Goal: Information Seeking & Learning: Learn about a topic

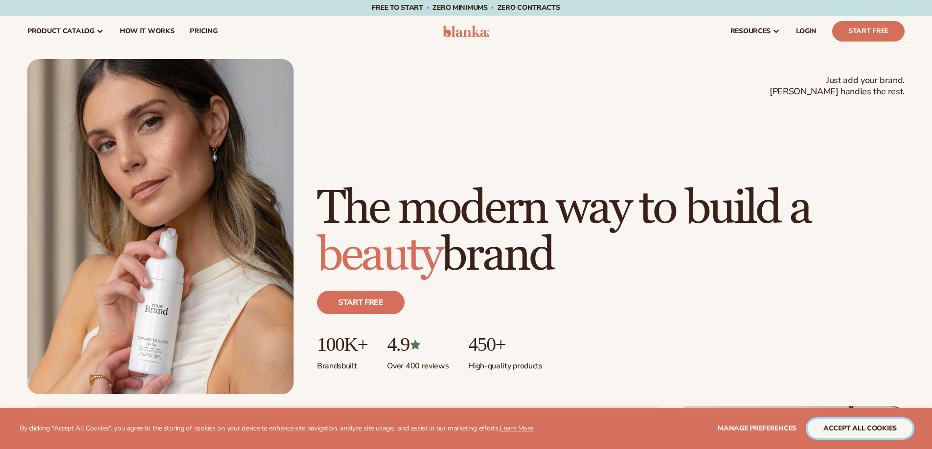
click at [856, 426] on button "accept all cookies" at bounding box center [859, 429] width 105 height 19
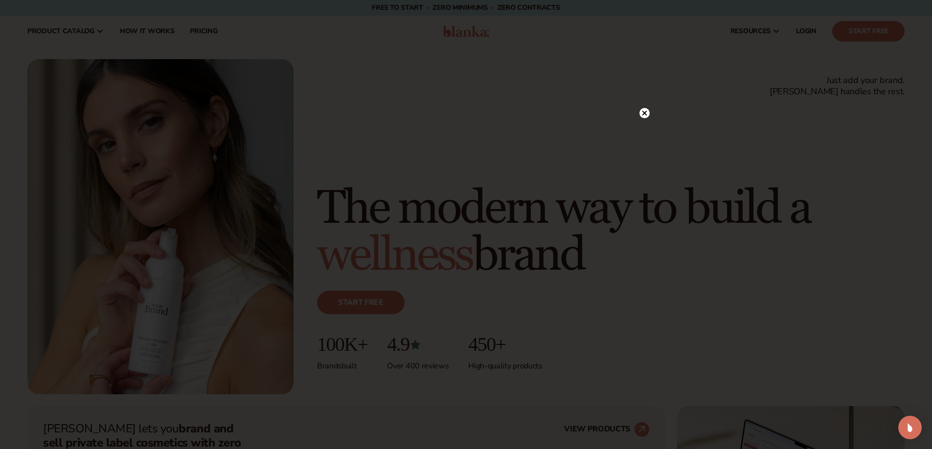
click at [645, 111] on circle at bounding box center [644, 113] width 10 height 10
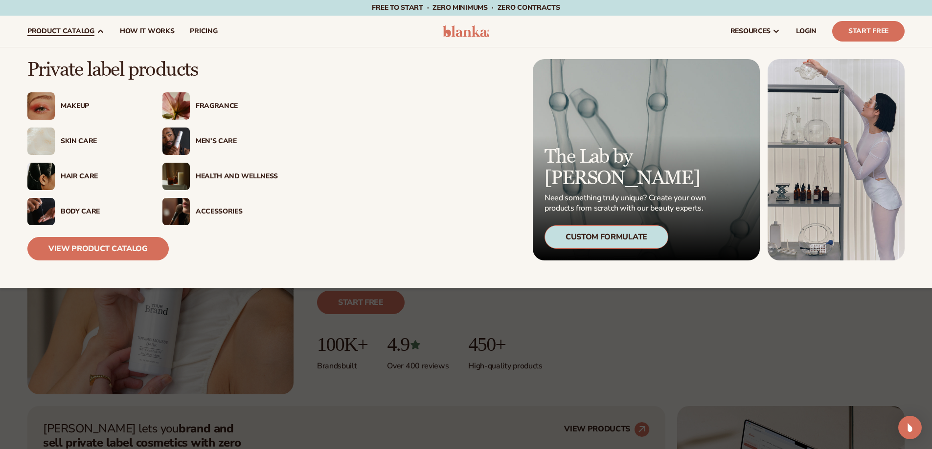
click at [82, 142] on div "Skin Care" at bounding box center [102, 141] width 82 height 8
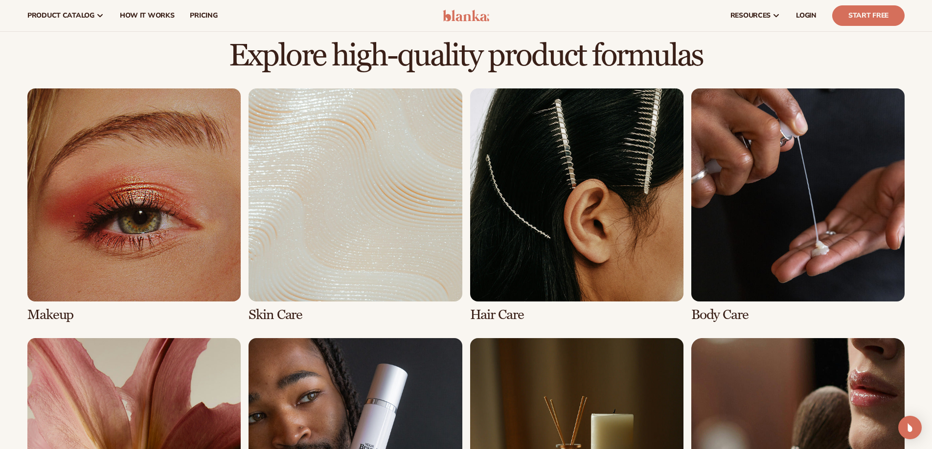
scroll to position [636, 0]
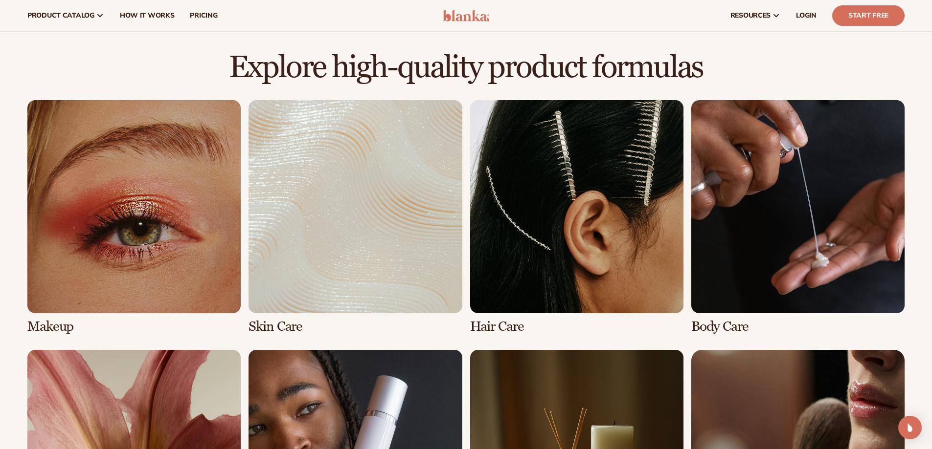
click at [503, 168] on link "3 / 8" at bounding box center [576, 217] width 213 height 234
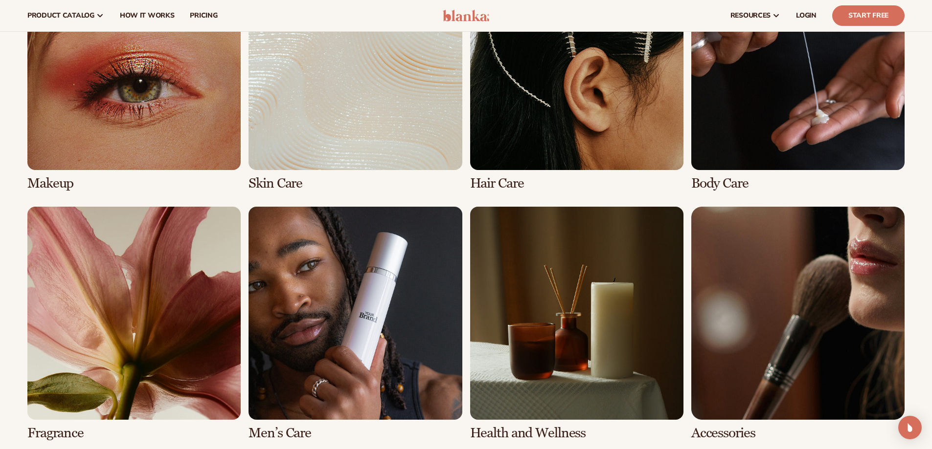
scroll to position [636, 0]
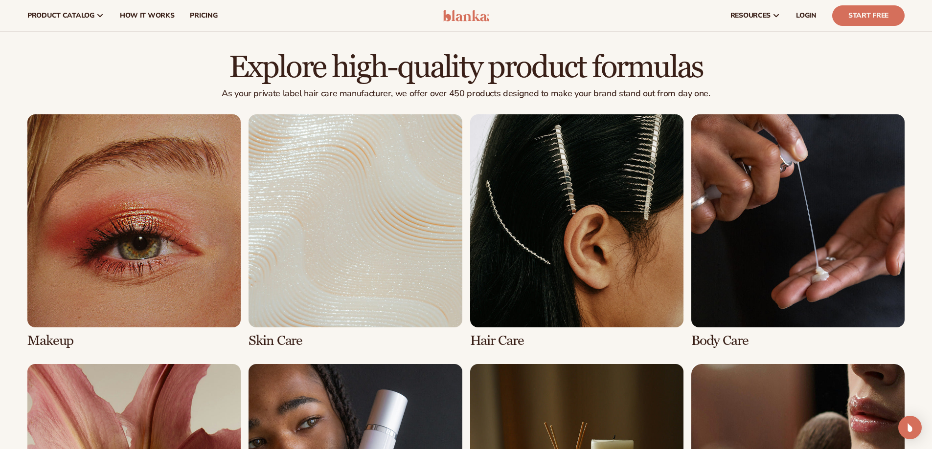
click at [152, 211] on link "1 / 8" at bounding box center [133, 231] width 213 height 234
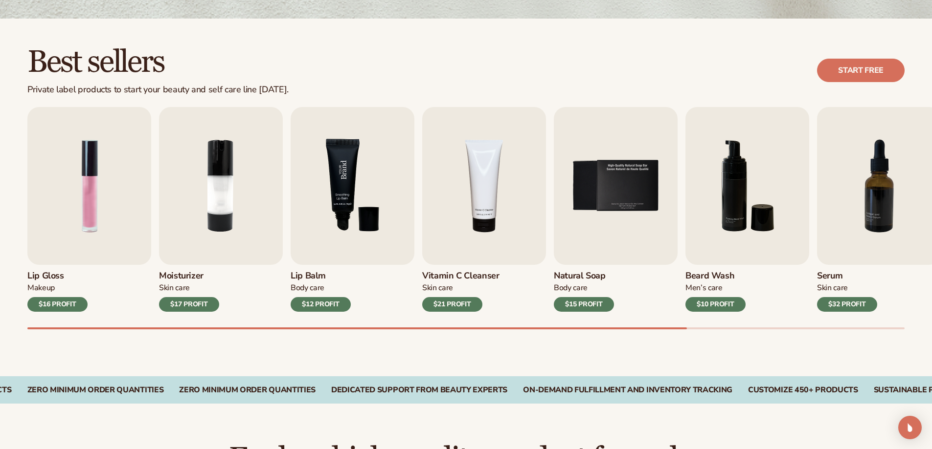
scroll to position [245, 0]
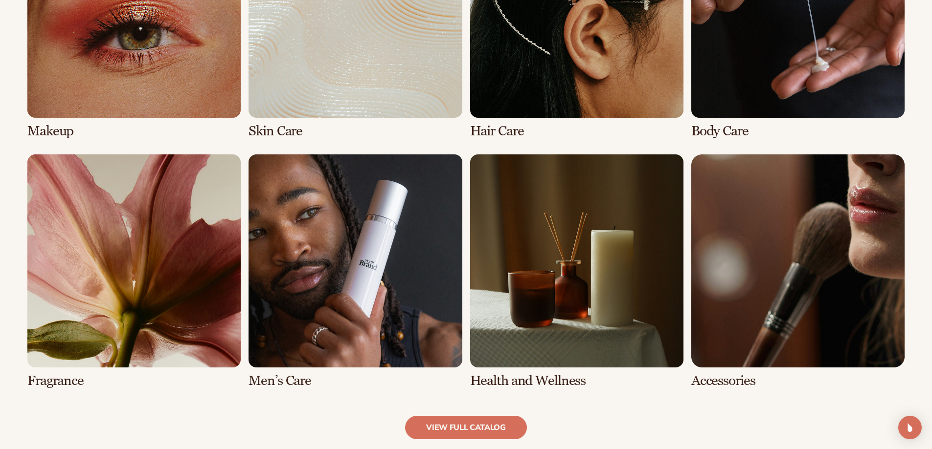
click at [732, 278] on link "8 / 8" at bounding box center [797, 272] width 213 height 234
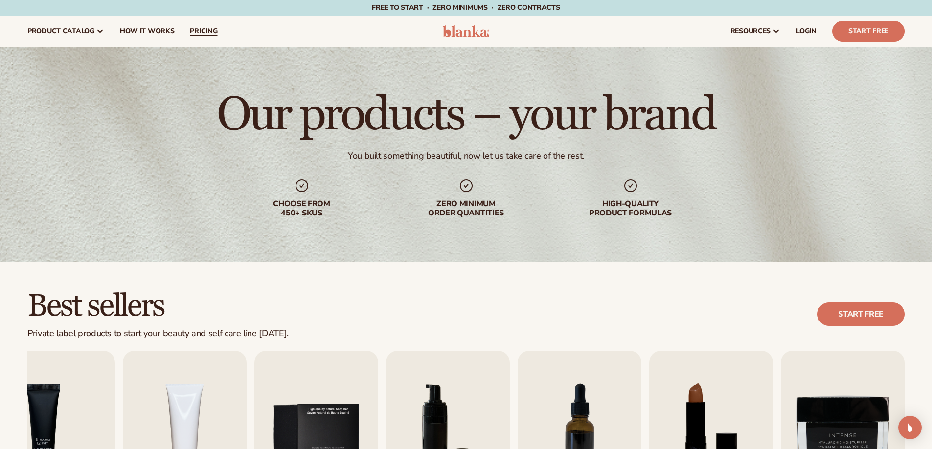
click at [192, 26] on link "pricing" at bounding box center [203, 31] width 43 height 31
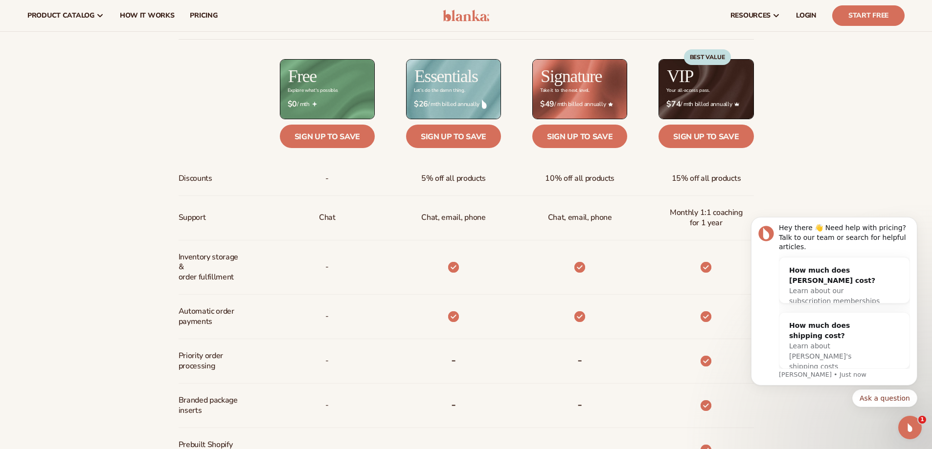
scroll to position [440, 0]
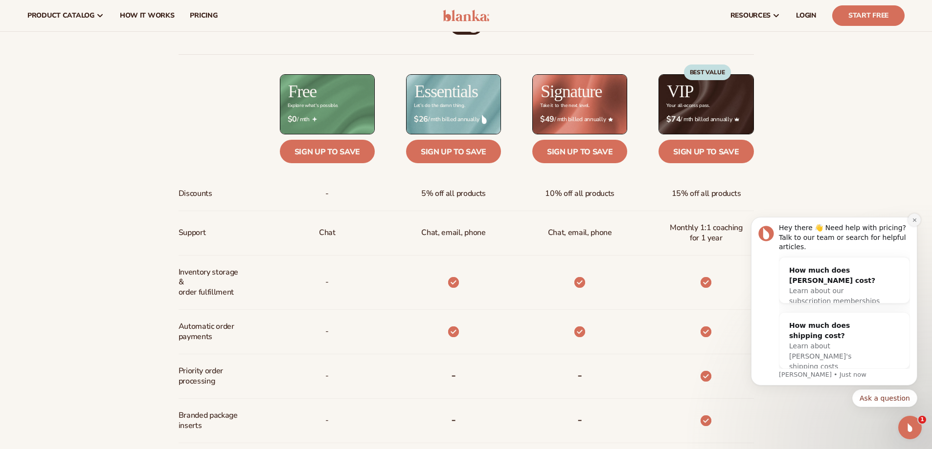
click at [914, 222] on icon "Dismiss notification" at bounding box center [913, 219] width 3 height 3
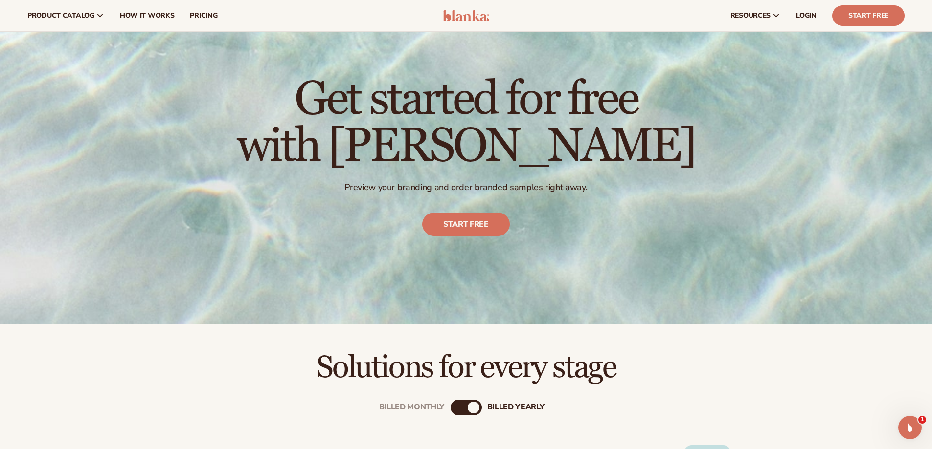
scroll to position [0, 0]
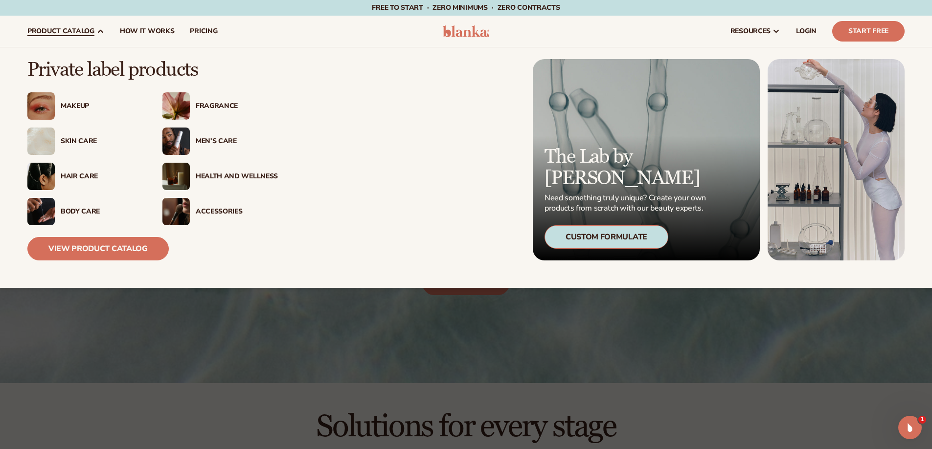
click at [215, 178] on div "Health And Wellness" at bounding box center [237, 177] width 82 height 8
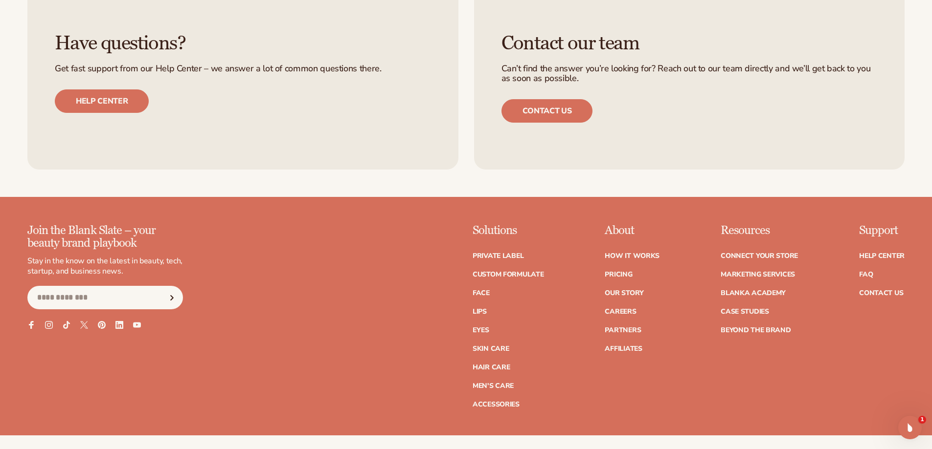
scroll to position [1929, 0]
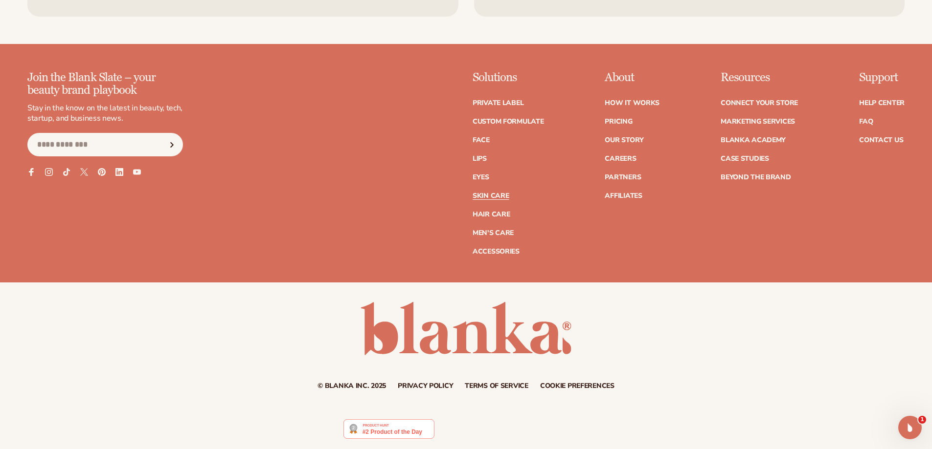
click at [495, 197] on link "Skin Care" at bounding box center [490, 196] width 36 height 7
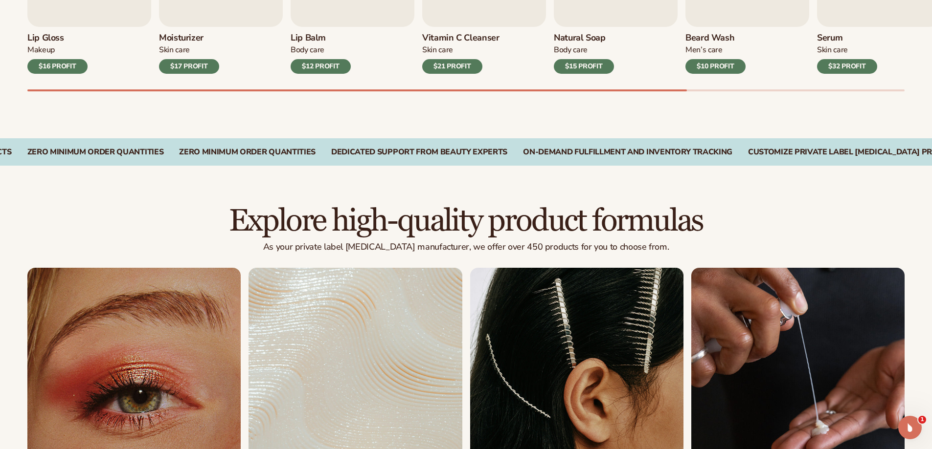
scroll to position [489, 0]
